Goal: Contribute content: Add original content to the website for others to see

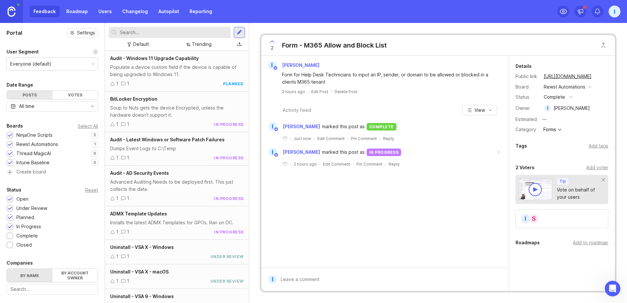
click at [243, 35] on div at bounding box center [239, 32] width 11 height 11
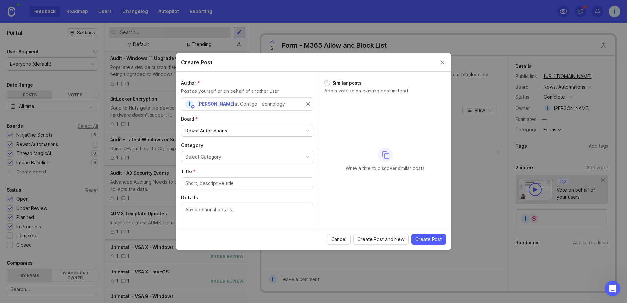
click at [248, 133] on div "Rewst Automations" at bounding box center [247, 130] width 132 height 11
click at [270, 83] on label "Author *" at bounding box center [247, 83] width 133 height 7
click at [247, 162] on button "Select Category" at bounding box center [247, 157] width 133 height 12
click at [235, 182] on input "Title *" at bounding box center [247, 183] width 124 height 7
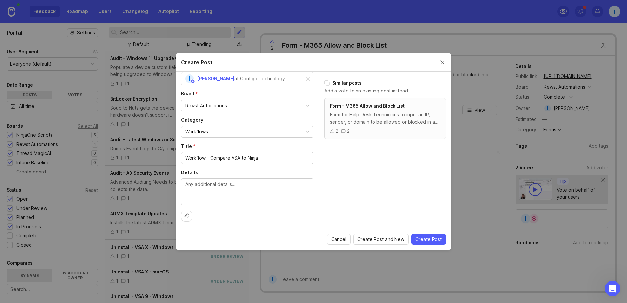
scroll to position [26, 0]
type input "Workflow - Compare VSA to Ninja"
click at [431, 240] on span "Create Post" at bounding box center [429, 239] width 26 height 7
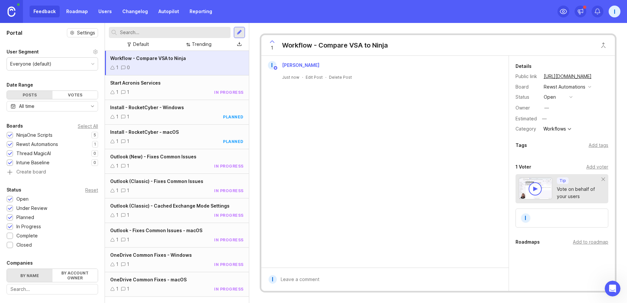
click at [563, 98] on button "open" at bounding box center [558, 97] width 33 height 9
click at [565, 144] on div "in progress" at bounding box center [560, 145] width 30 height 6
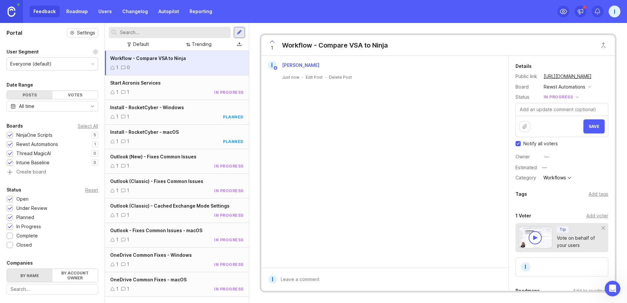
click at [560, 178] on div "Workflows" at bounding box center [554, 177] width 23 height 5
click at [591, 167] on div "—" at bounding box center [574, 167] width 68 height 9
click at [595, 192] on div "Add tags" at bounding box center [599, 194] width 20 height 7
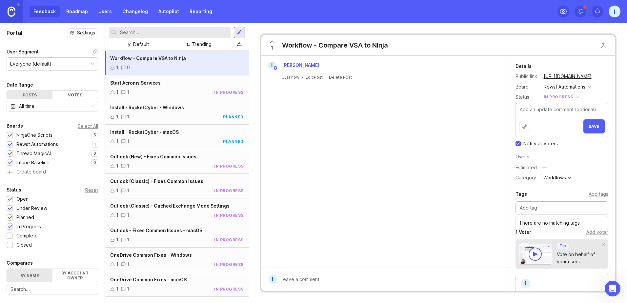
click at [593, 174] on div "Category Workflows" at bounding box center [562, 178] width 93 height 9
click at [372, 126] on div "I [PERSON_NAME] Just now · Edit Post · Delete Post" at bounding box center [384, 162] width 247 height 212
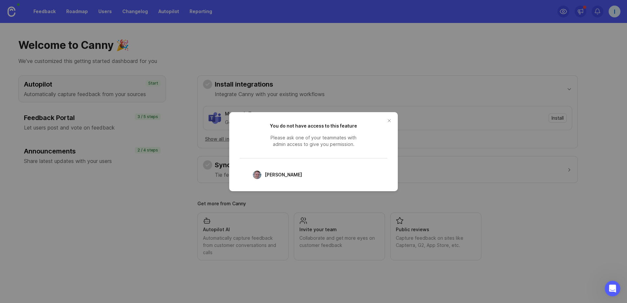
click at [394, 120] on button "close button" at bounding box center [389, 120] width 10 height 10
